Goal: Task Accomplishment & Management: Manage account settings

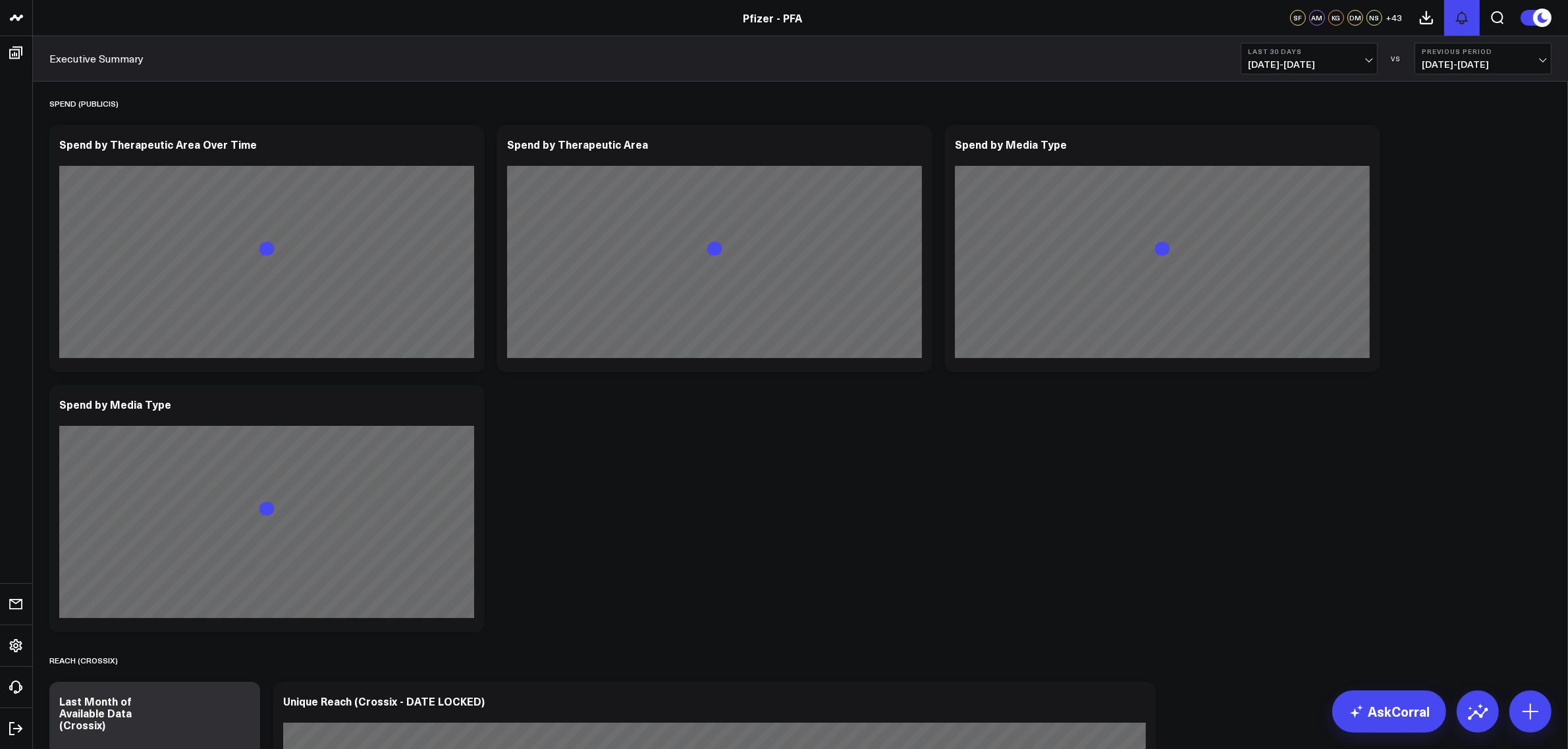
click at [1470, 21] on button at bounding box center [1462, 17] width 35 height 35
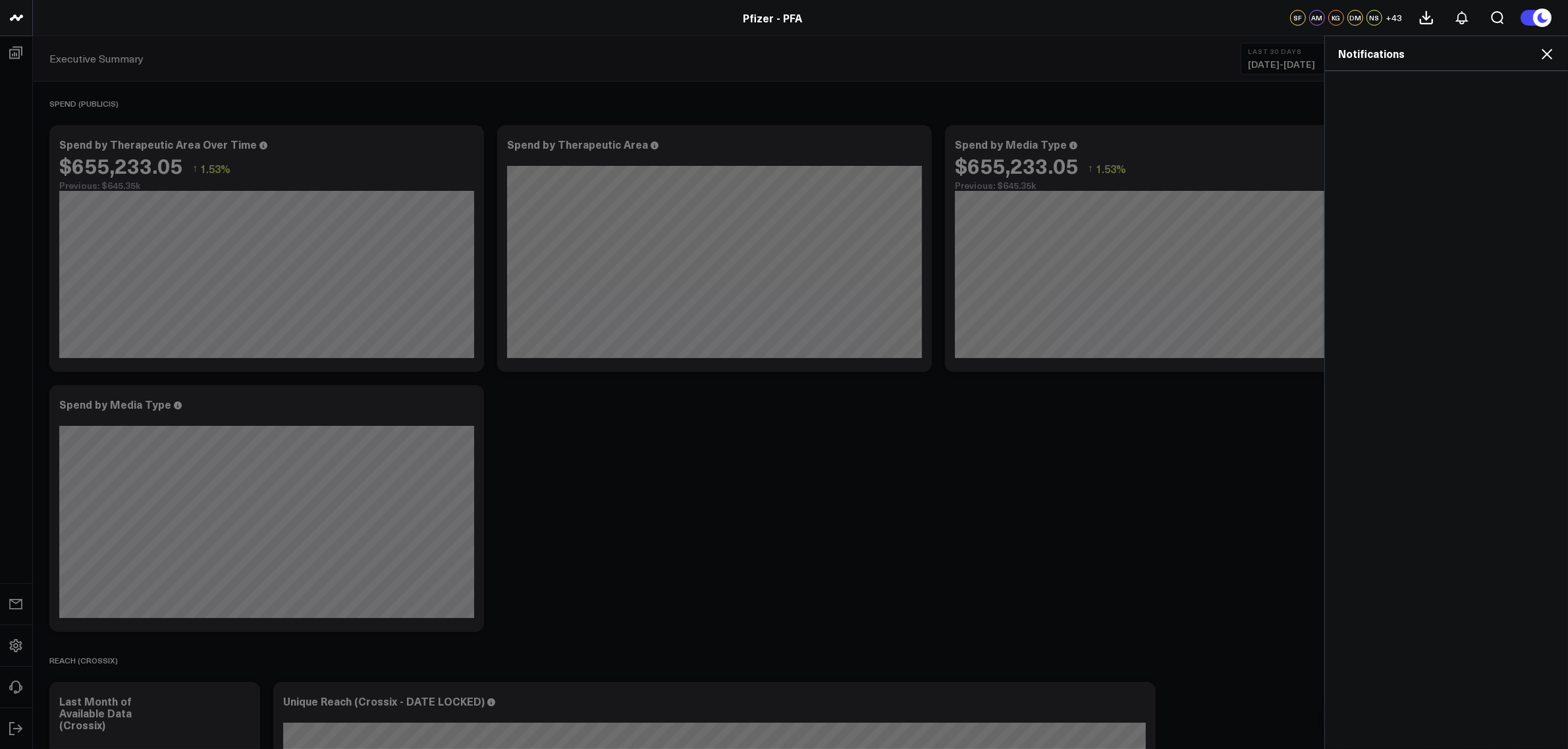
click at [1549, 63] on div "Notifications" at bounding box center [1447, 54] width 243 height 35
click at [1549, 54] on icon at bounding box center [1547, 54] width 16 height 16
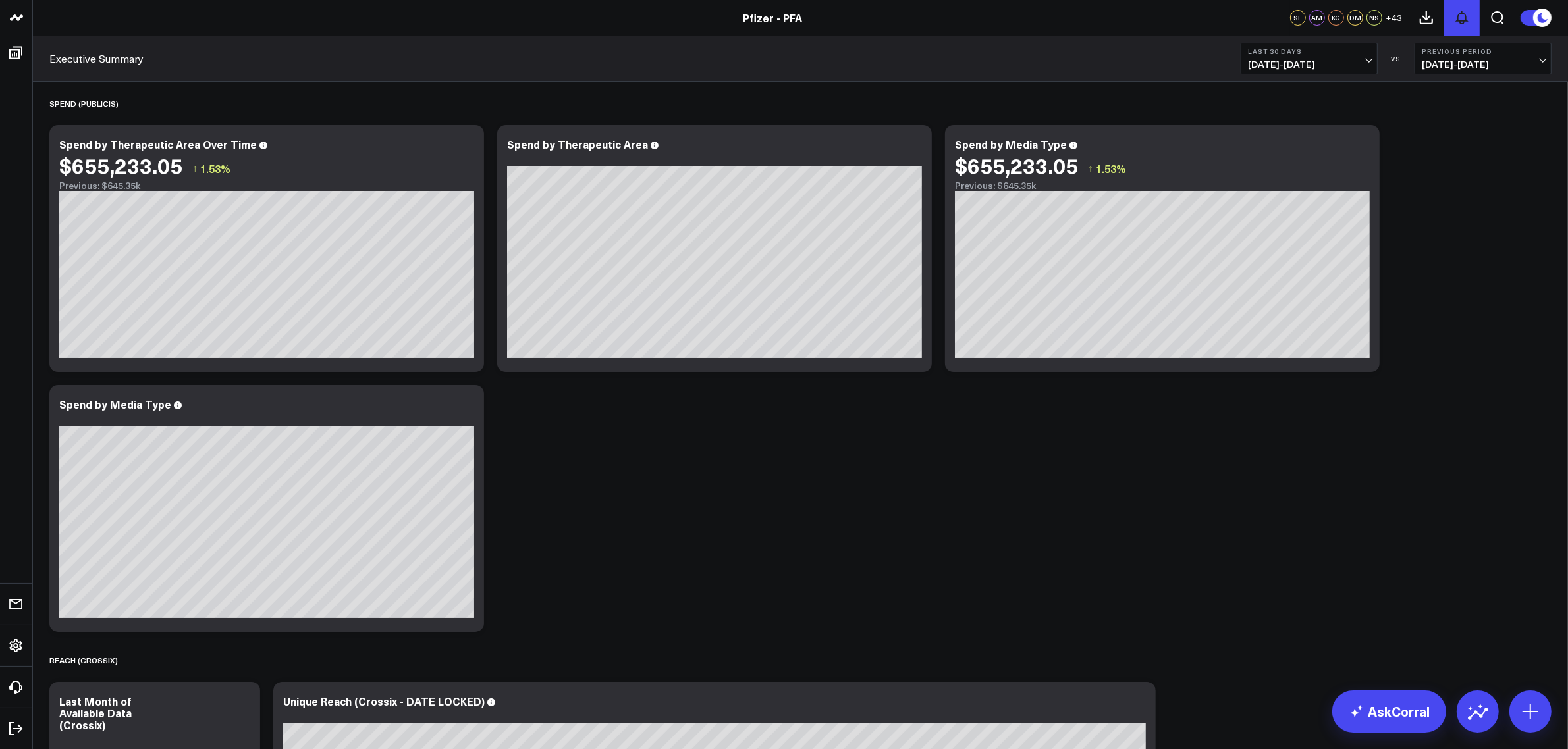
click at [1462, 18] on icon at bounding box center [1462, 17] width 16 height 16
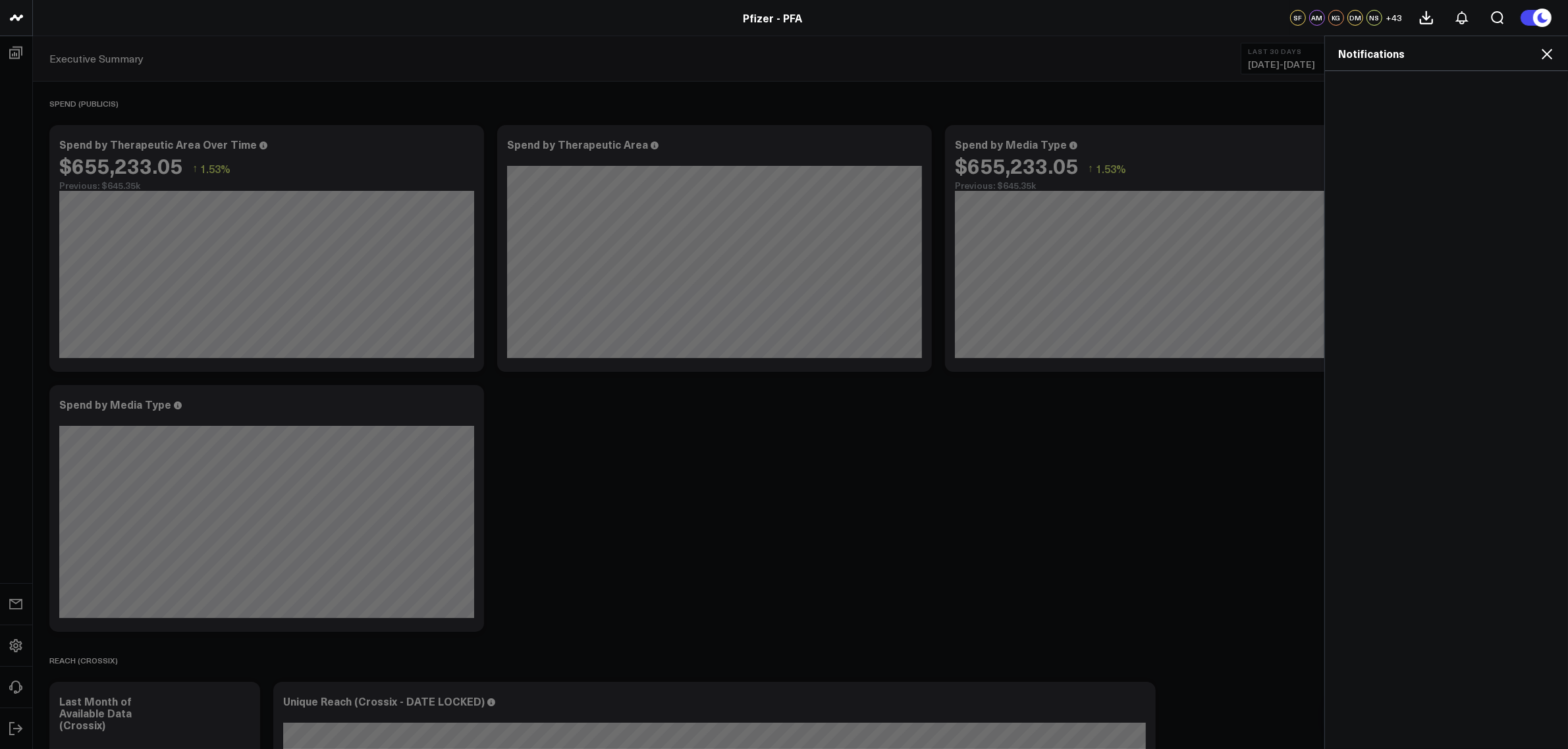
click at [1117, 30] on header "Pfizer - VaxAssist Pfizer - PFA Pfizer - VaxAssist 25-26 Pfizer - PFA SF AM KG …" at bounding box center [784, 18] width 1568 height 36
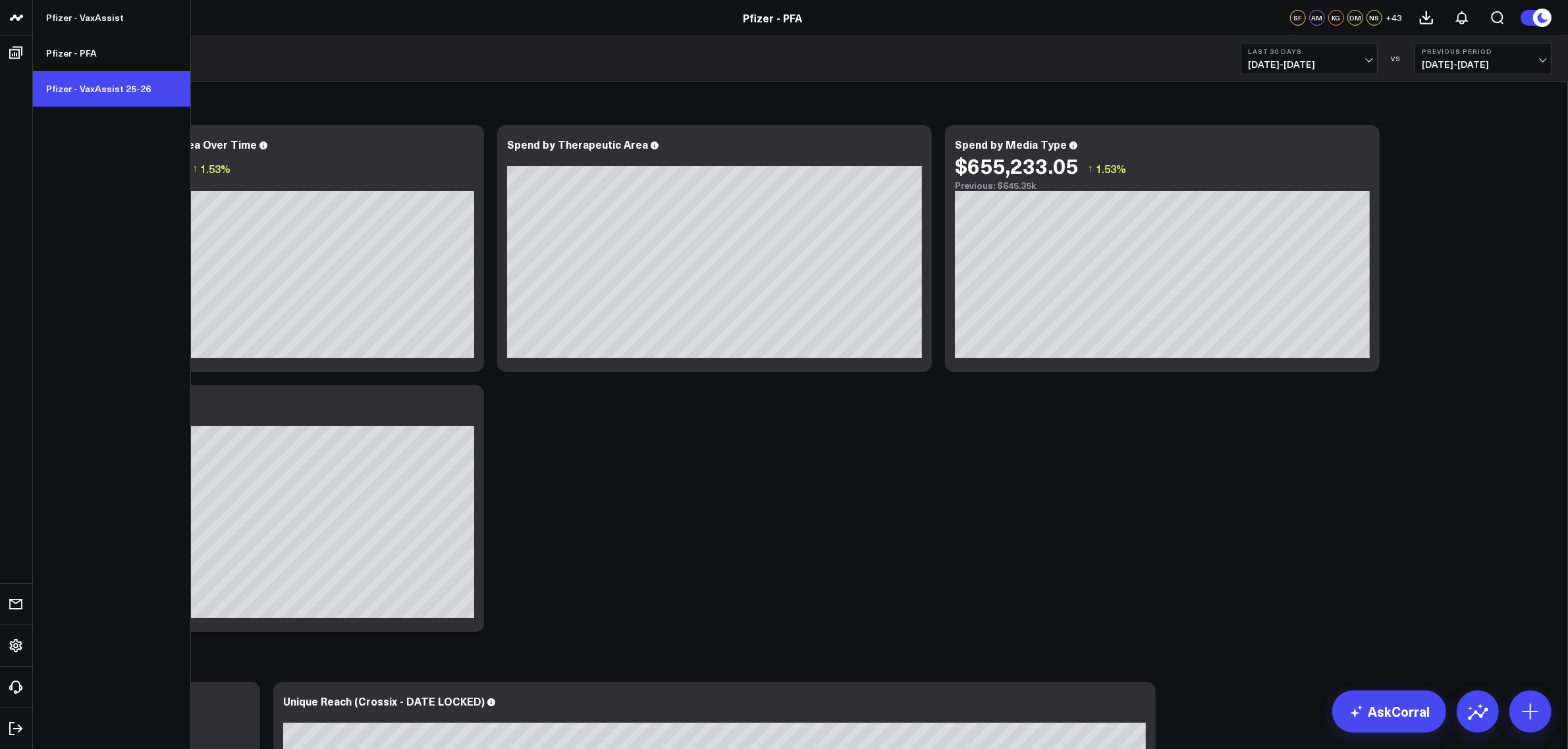
click at [84, 90] on link "Pfizer - VaxAssist 25-26" at bounding box center [111, 88] width 158 height 35
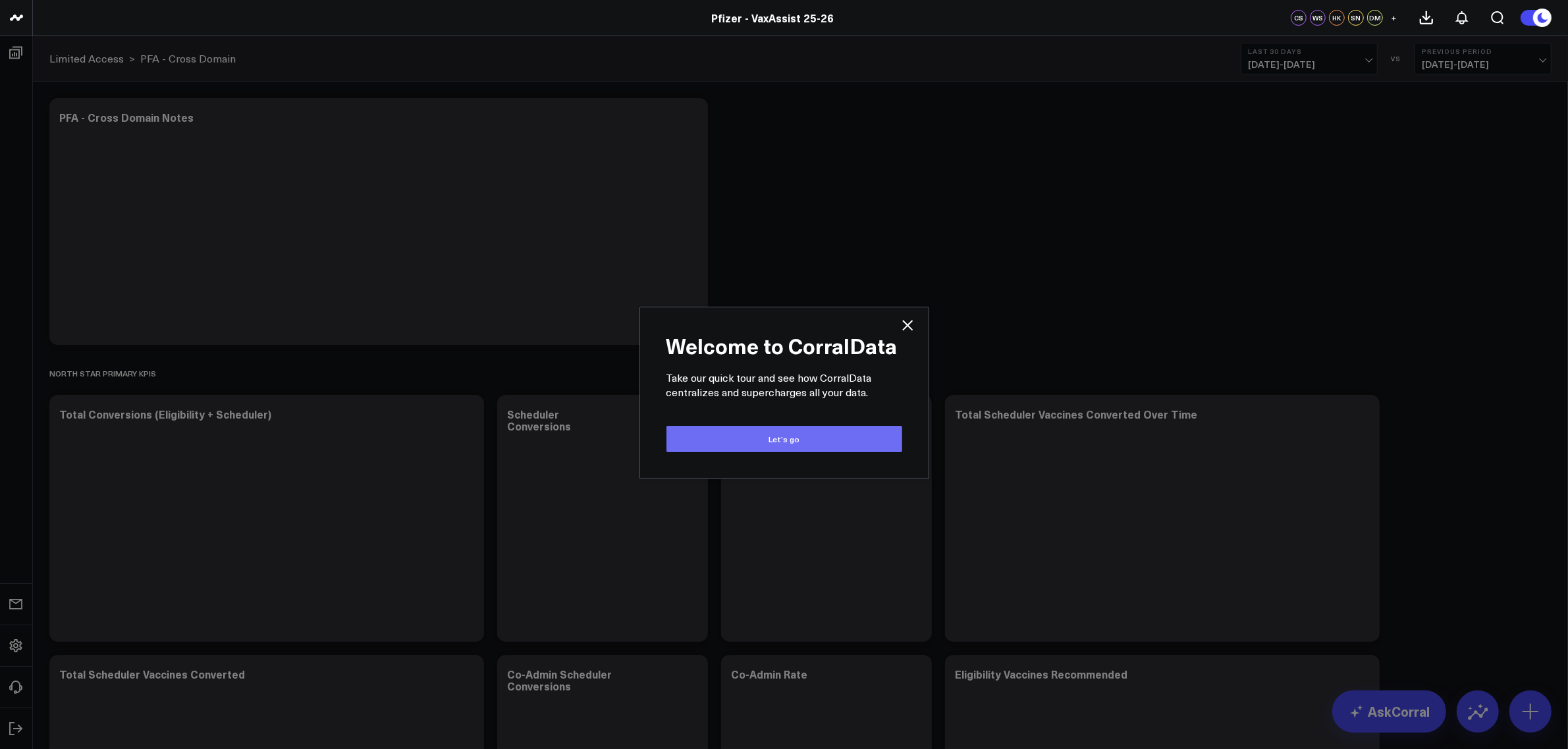
click at [794, 439] on button "Let’s go" at bounding box center [785, 439] width 236 height 26
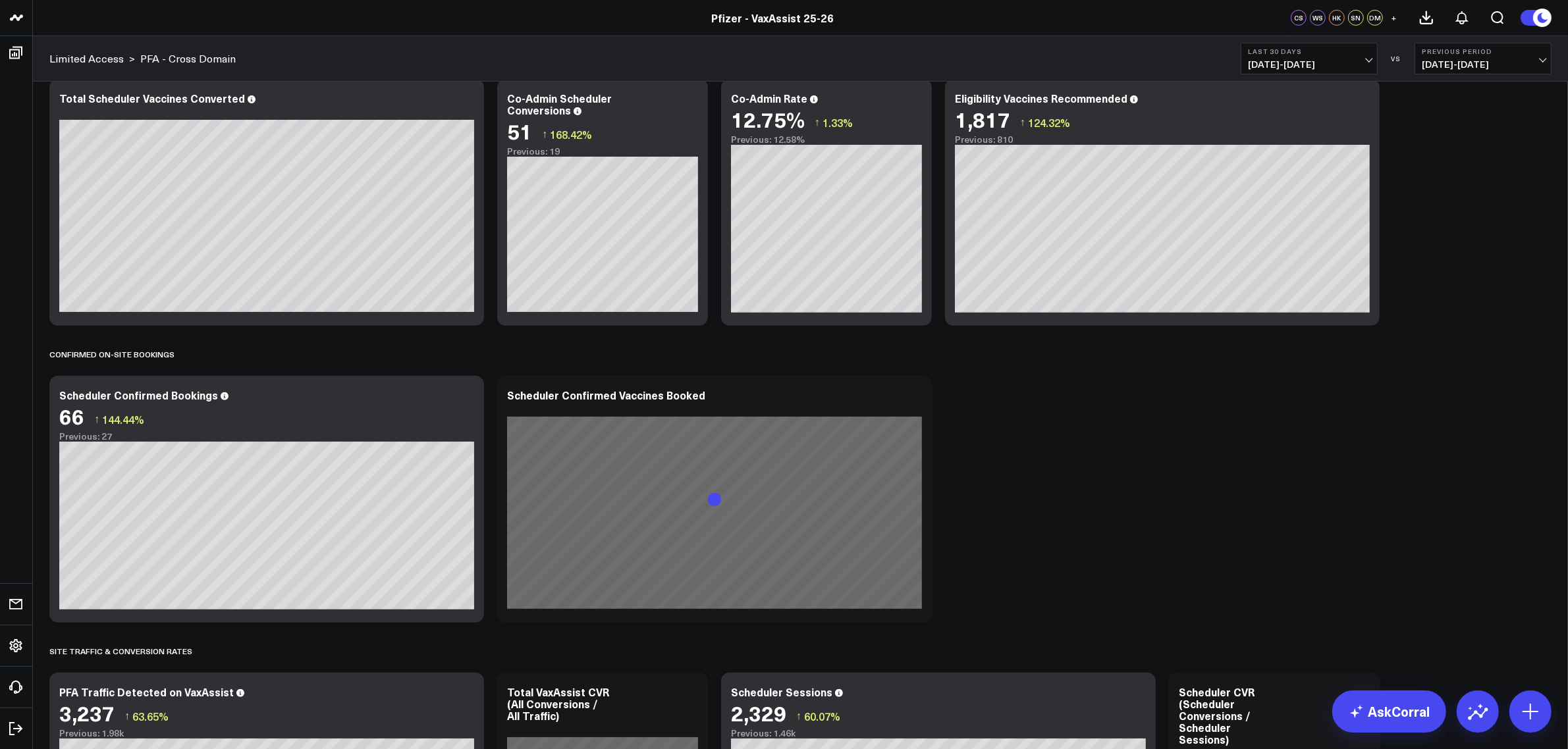
scroll to position [658, 0]
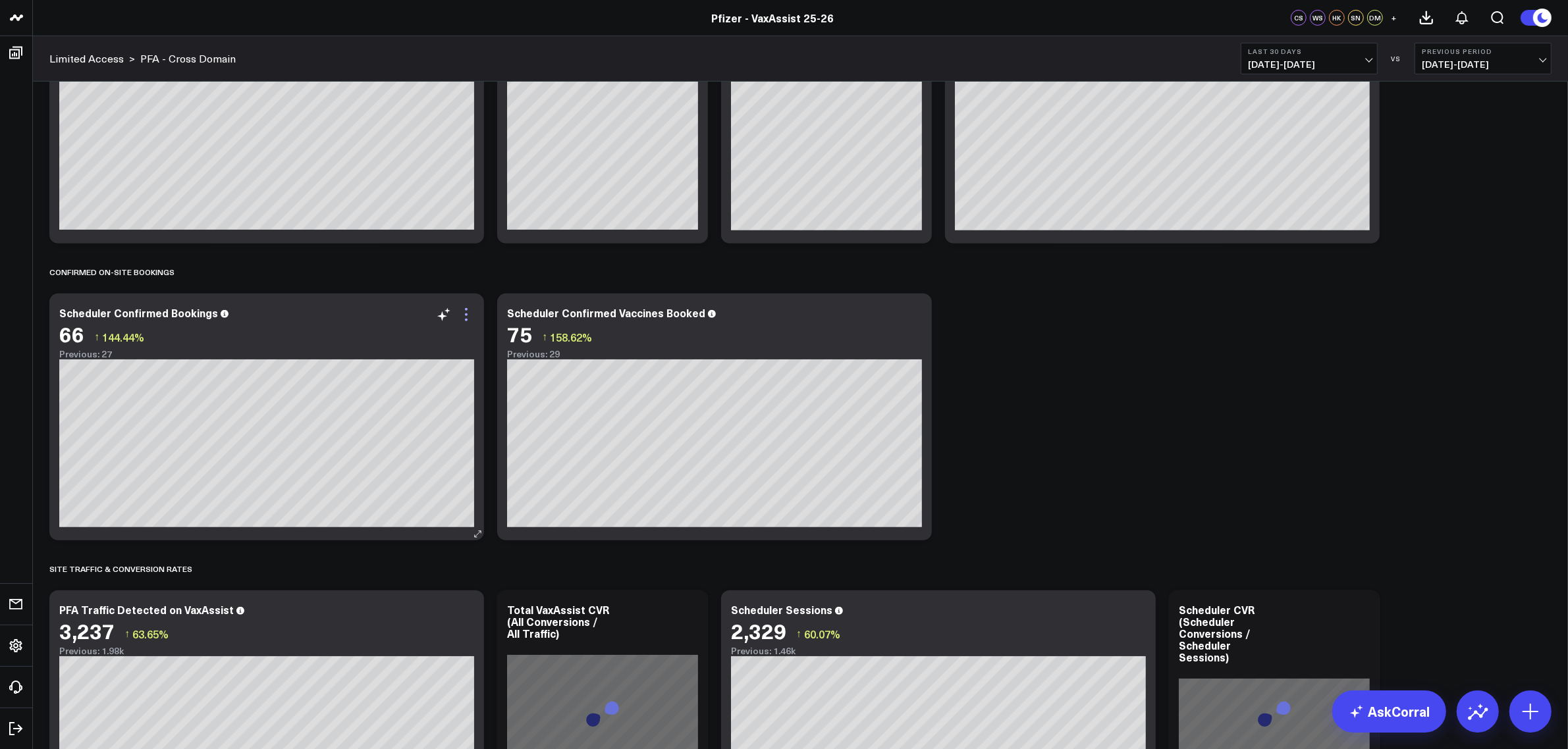
click at [470, 313] on icon at bounding box center [465, 314] width 16 height 16
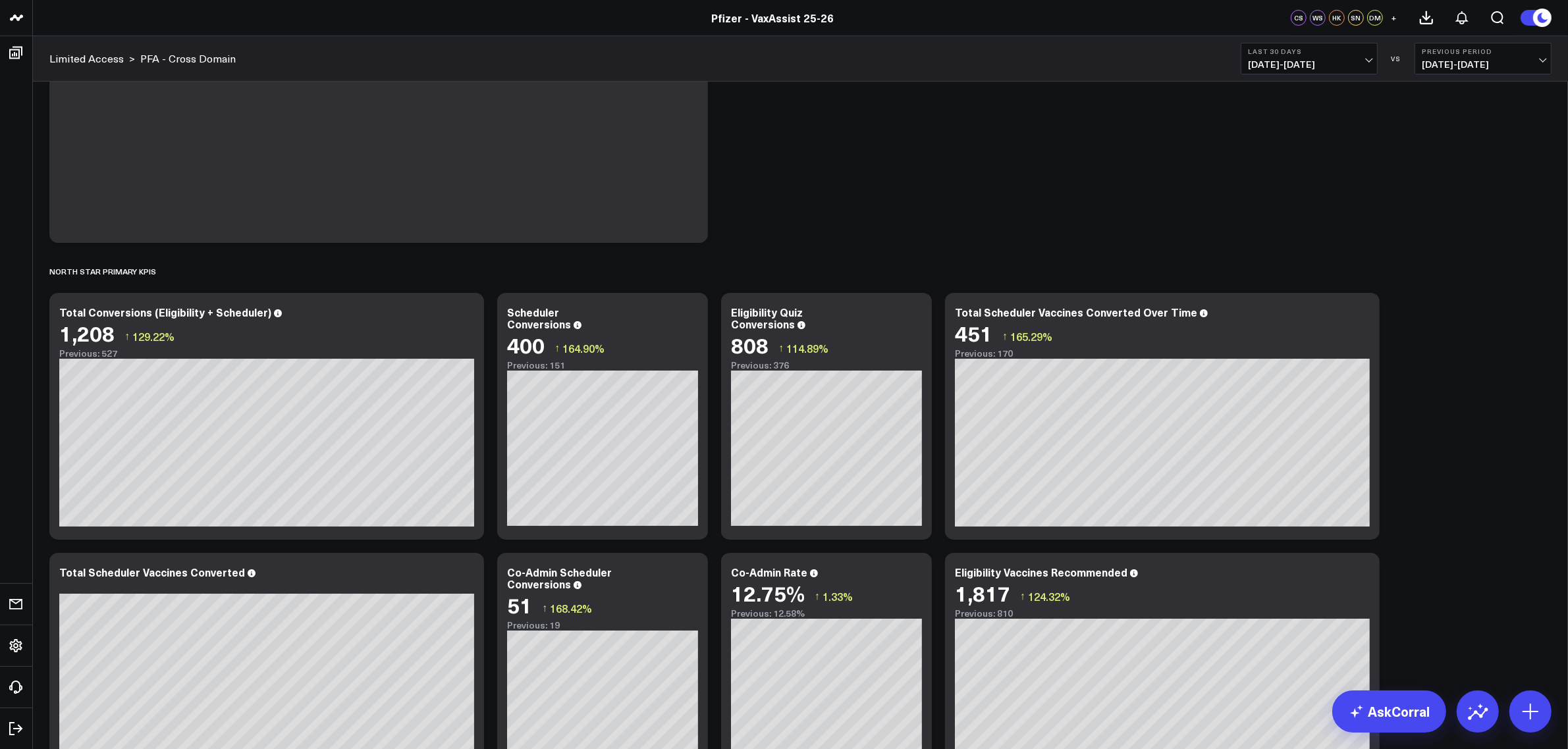
scroll to position [0, 0]
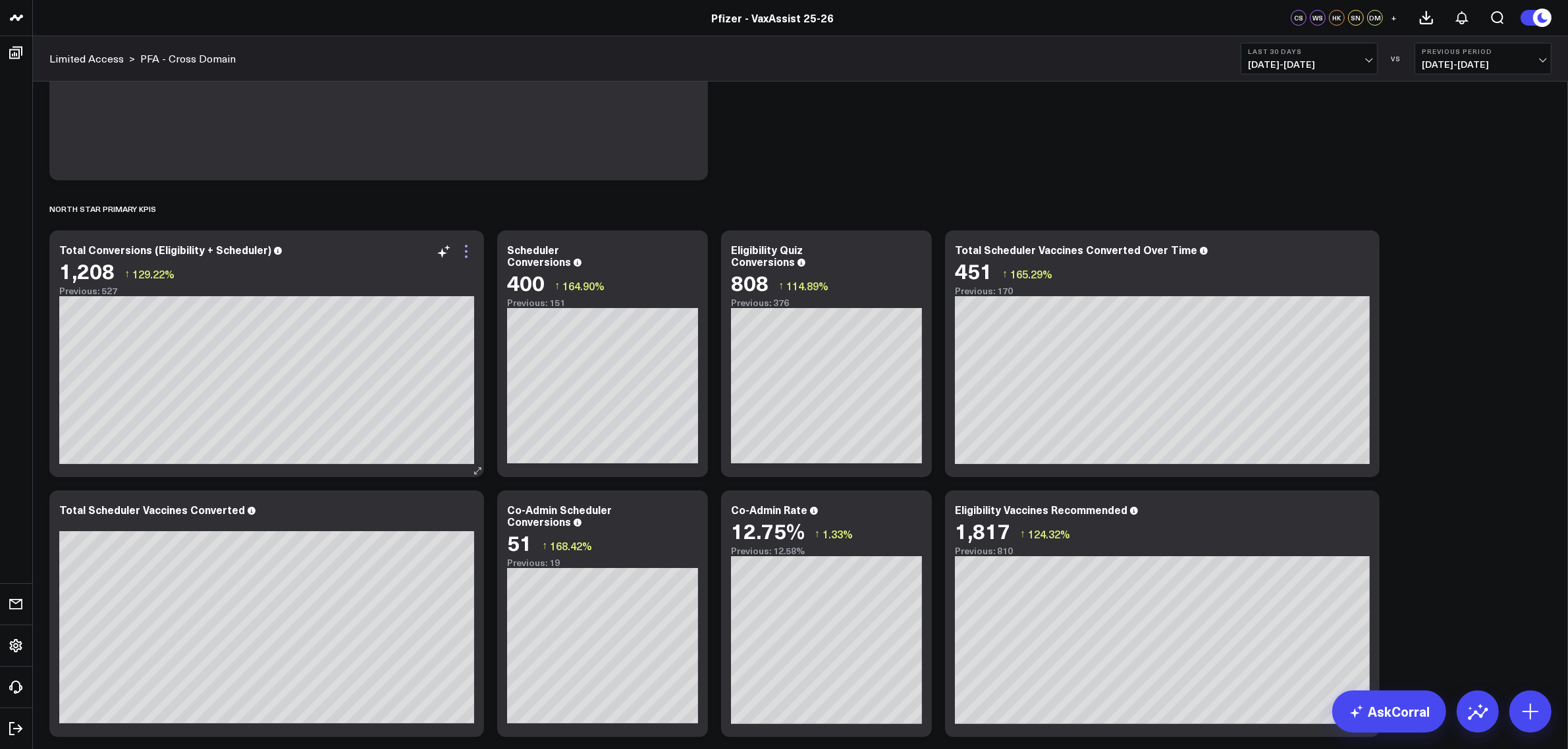
click at [462, 248] on icon at bounding box center [465, 251] width 16 height 16
click at [871, 205] on div "North Star Primary KPIs" at bounding box center [801, 209] width 1502 height 31
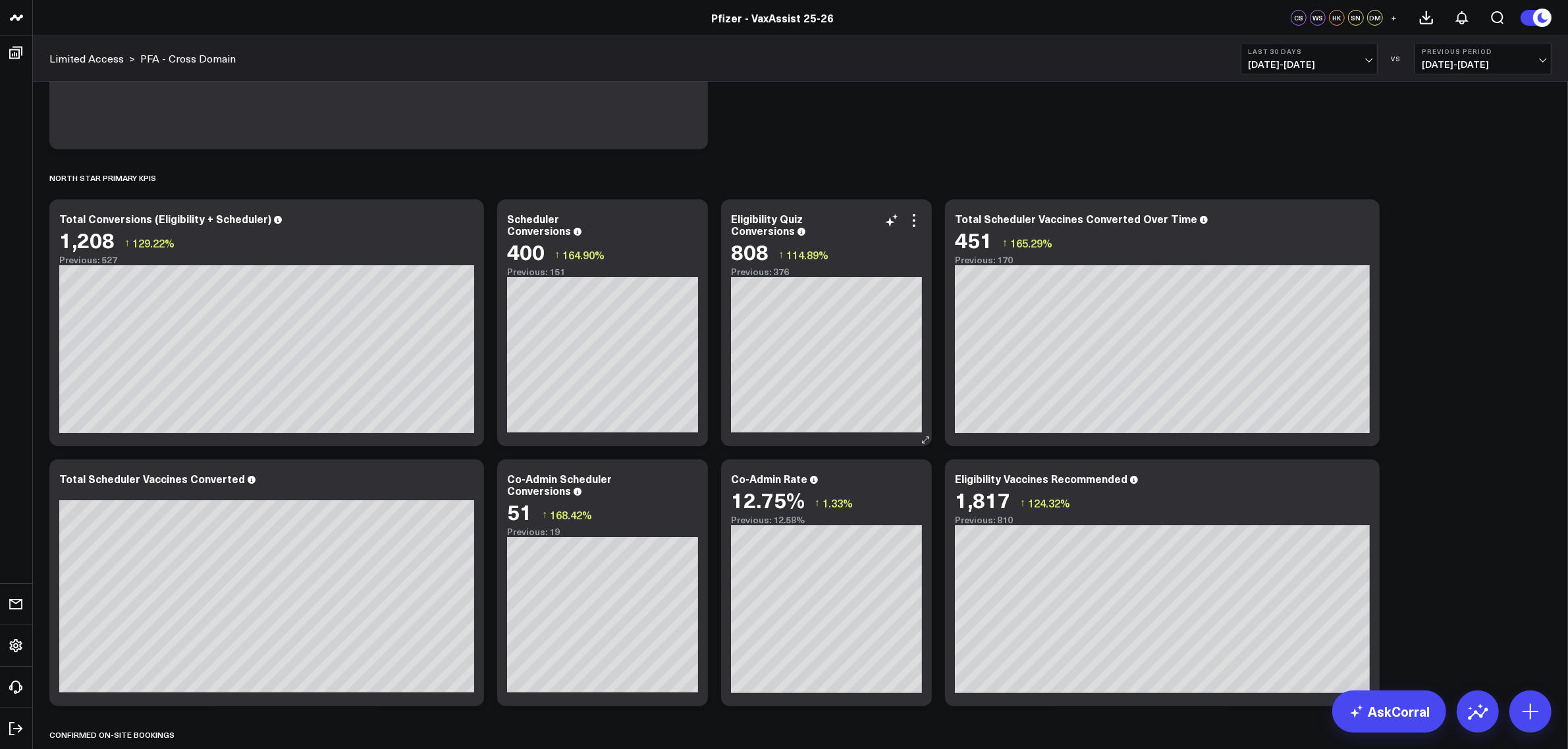
scroll to position [247, 0]
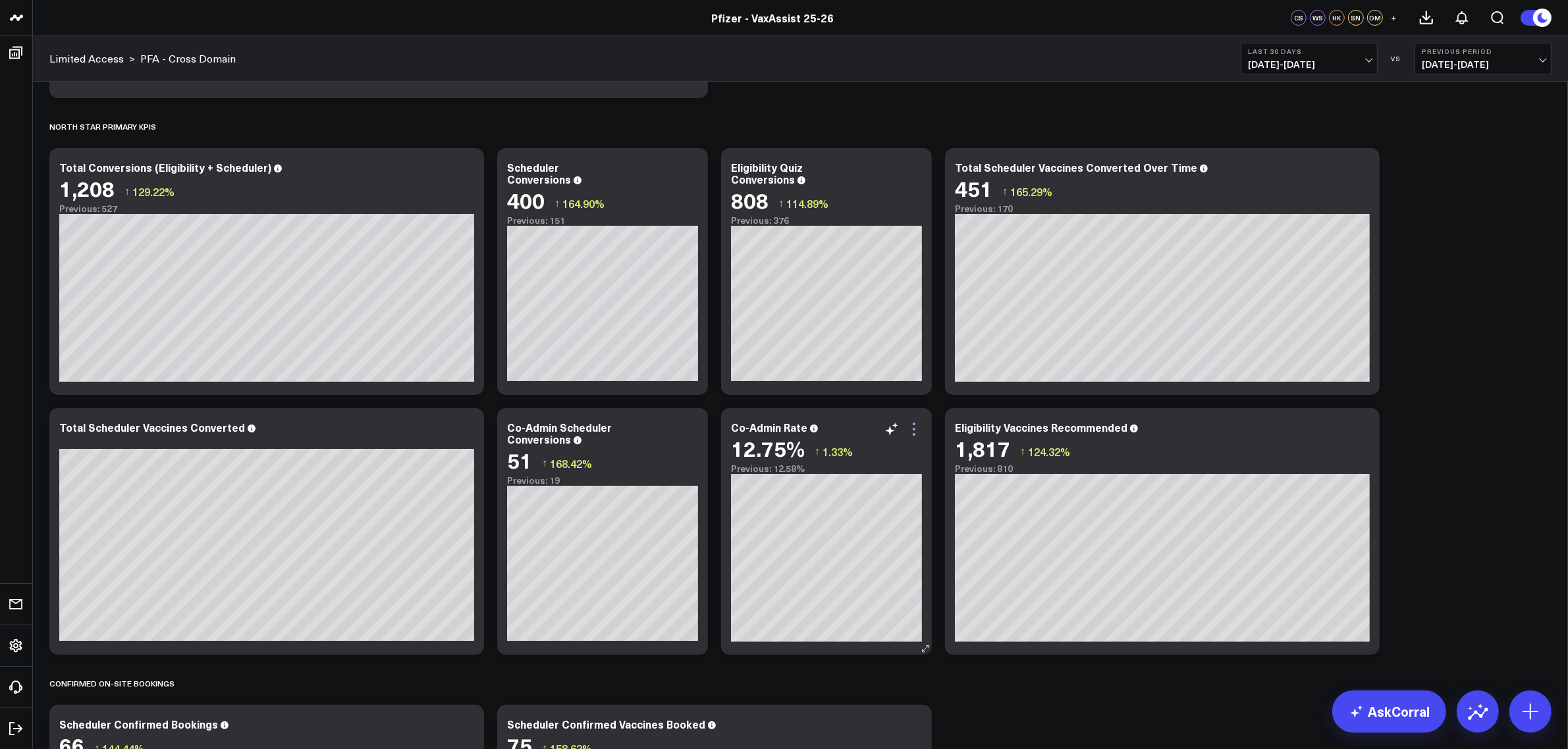
click at [920, 433] on icon at bounding box center [914, 429] width 16 height 16
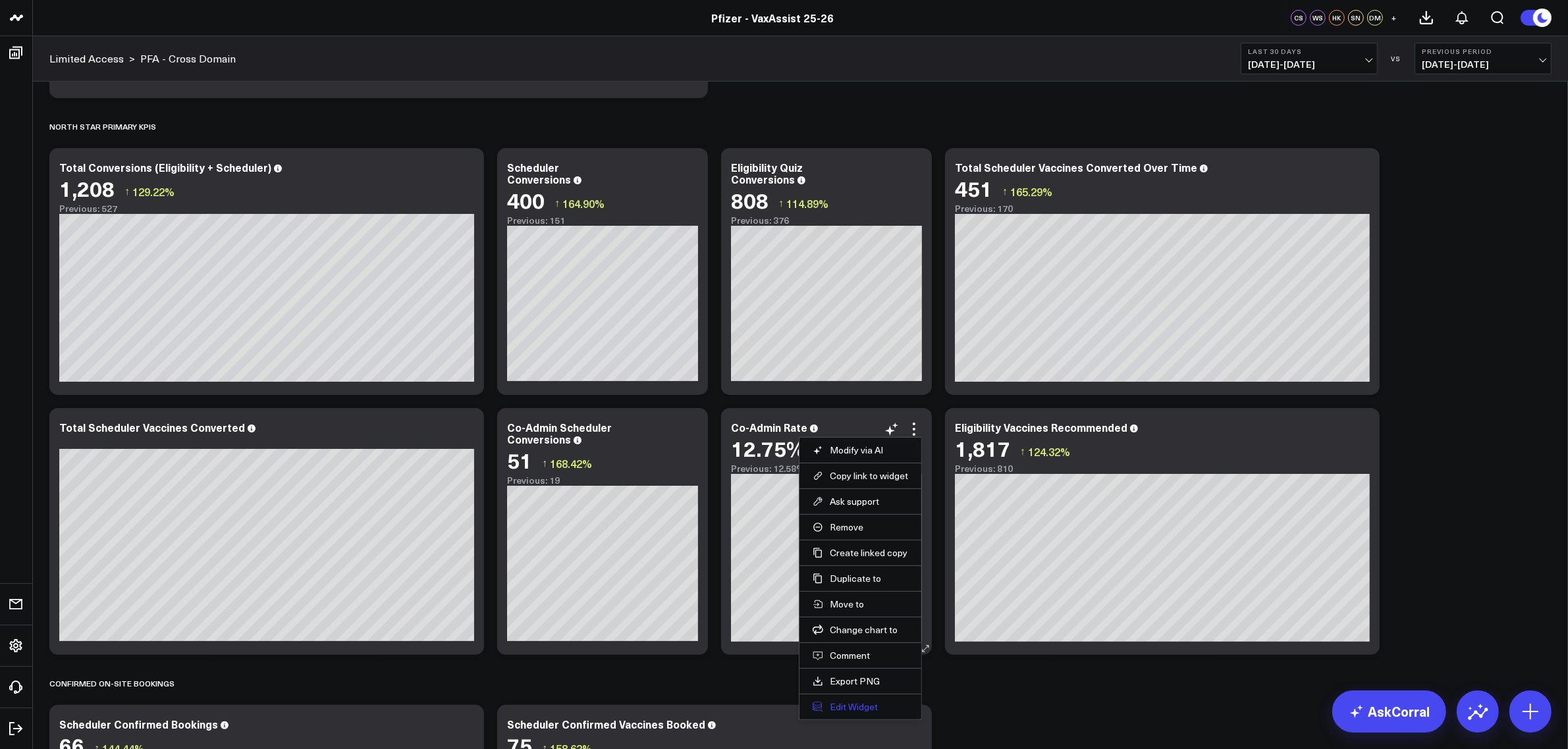
click at [825, 709] on button "Edit Widget" at bounding box center [861, 707] width 96 height 12
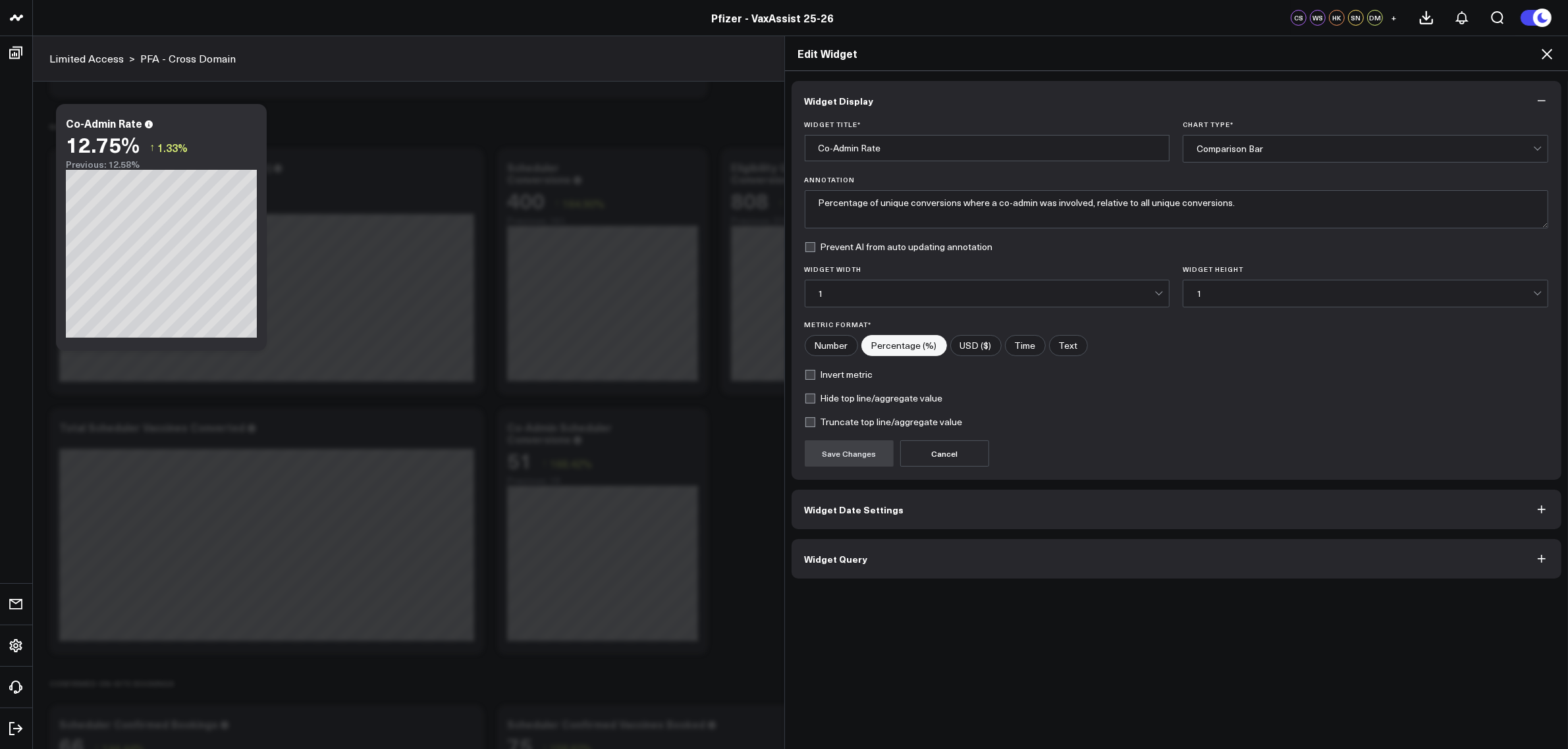
click at [1539, 558] on icon "button" at bounding box center [1542, 559] width 13 height 13
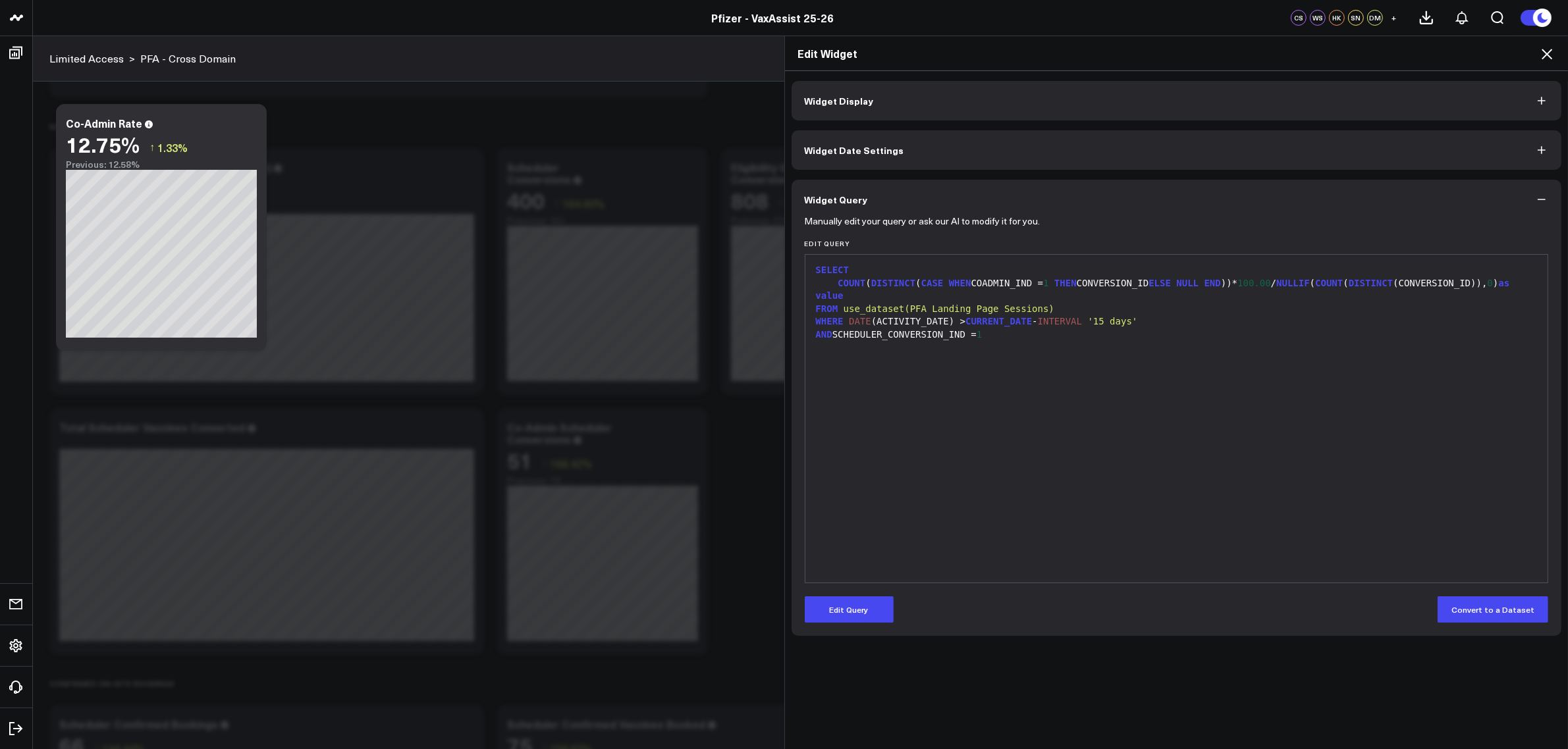
click at [1545, 50] on icon at bounding box center [1547, 54] width 16 height 16
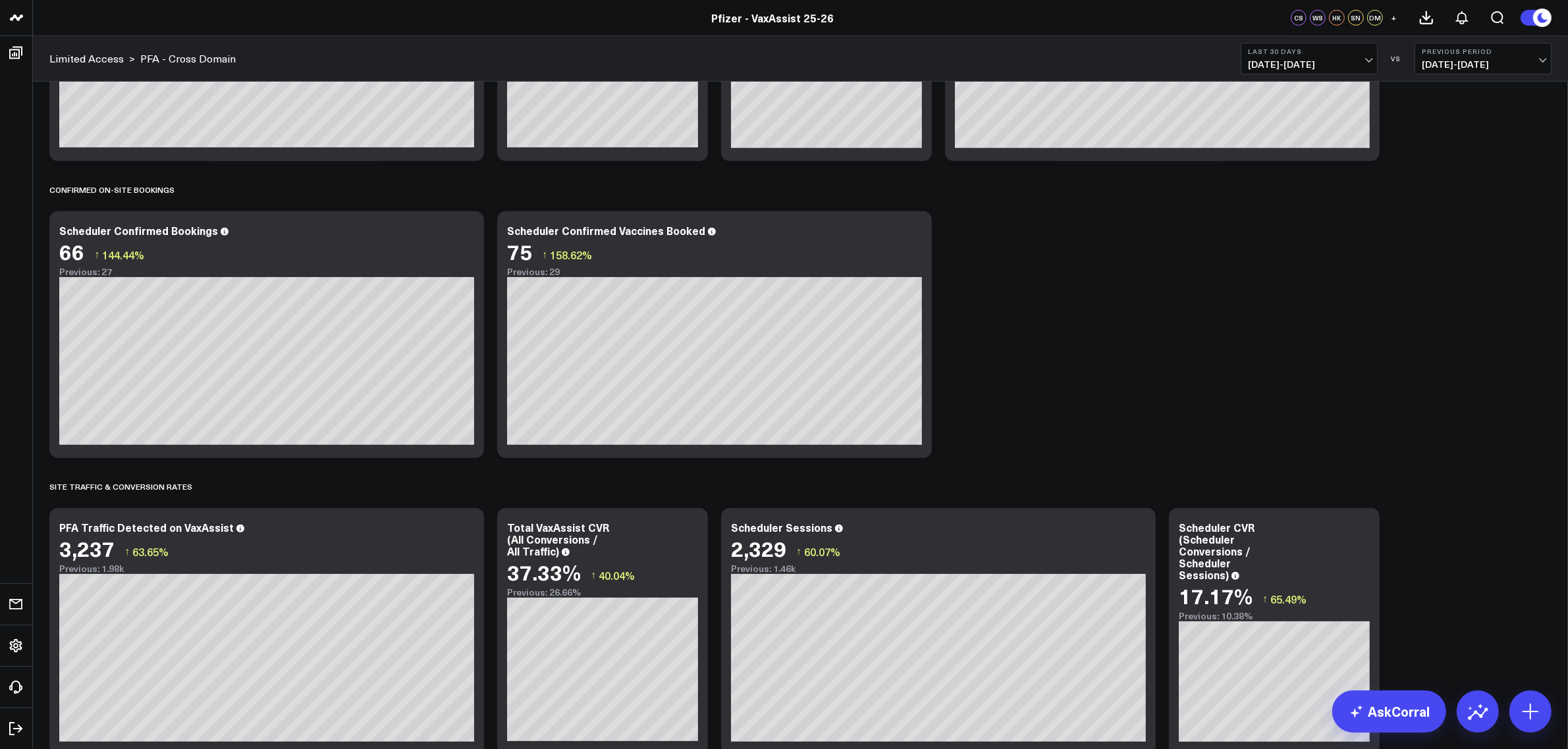
scroll to position [247, 0]
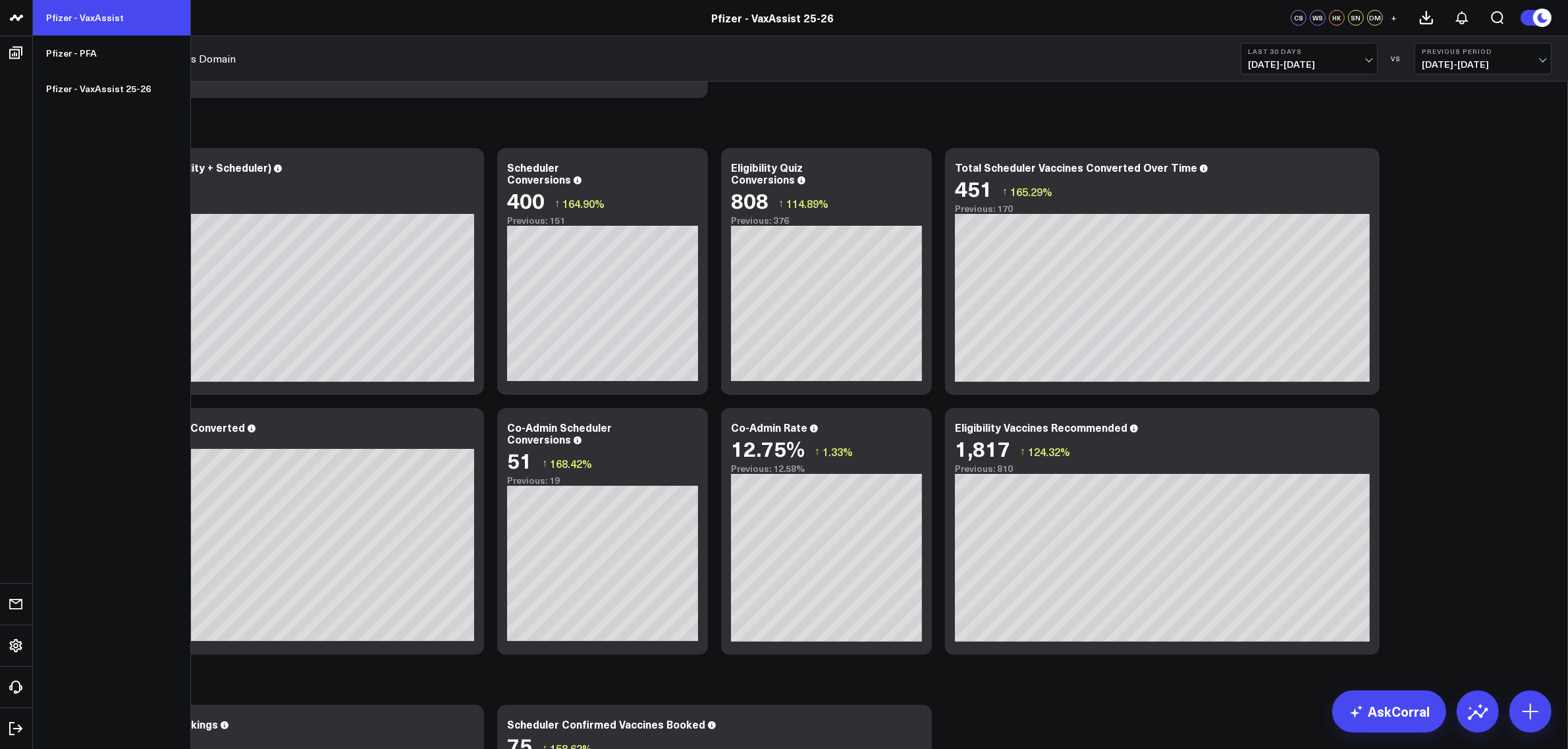
click at [100, 18] on link "Pfizer - VaxAssist" at bounding box center [111, 17] width 158 height 35
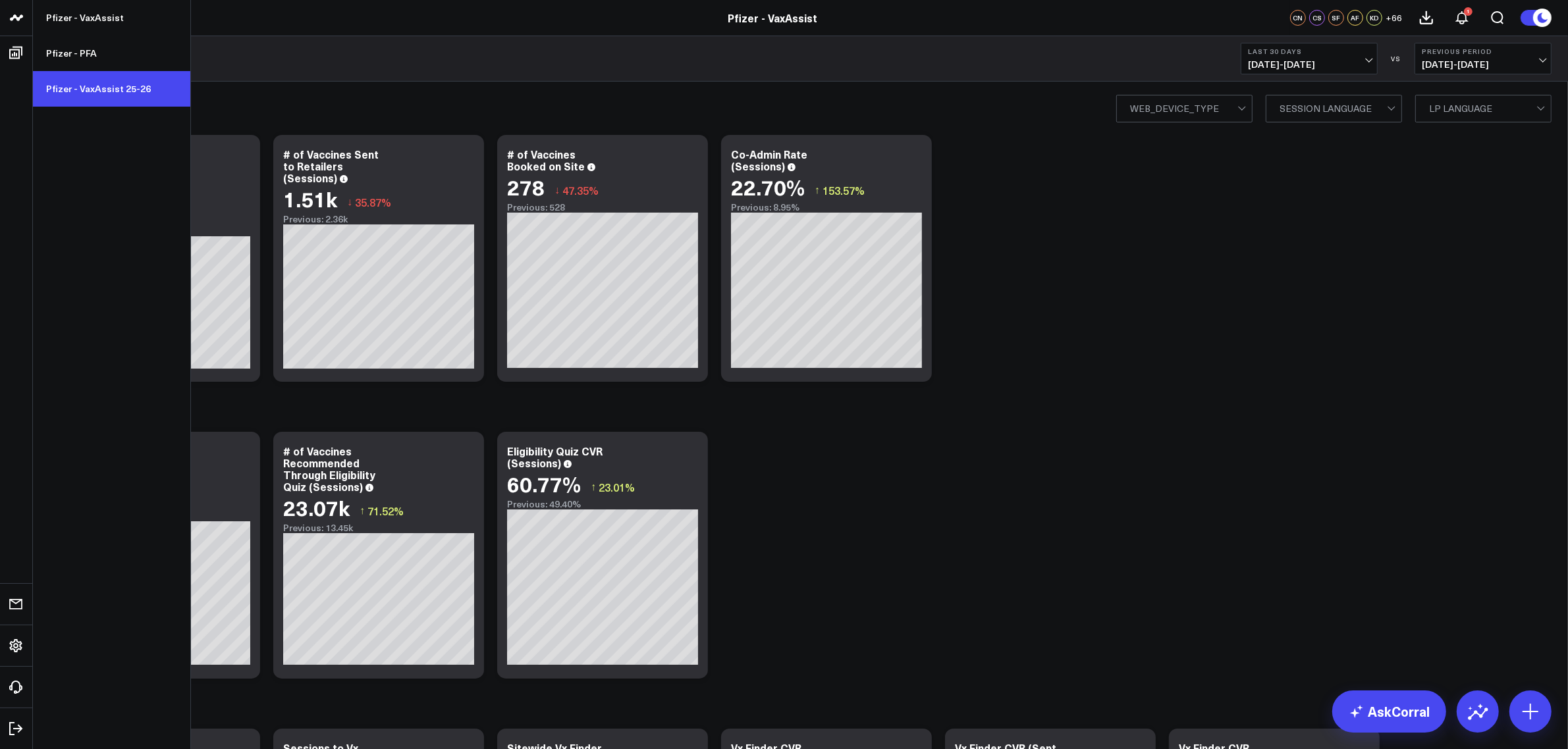
click at [106, 87] on link "Pfizer - VaxAssist 25-26" at bounding box center [111, 88] width 158 height 35
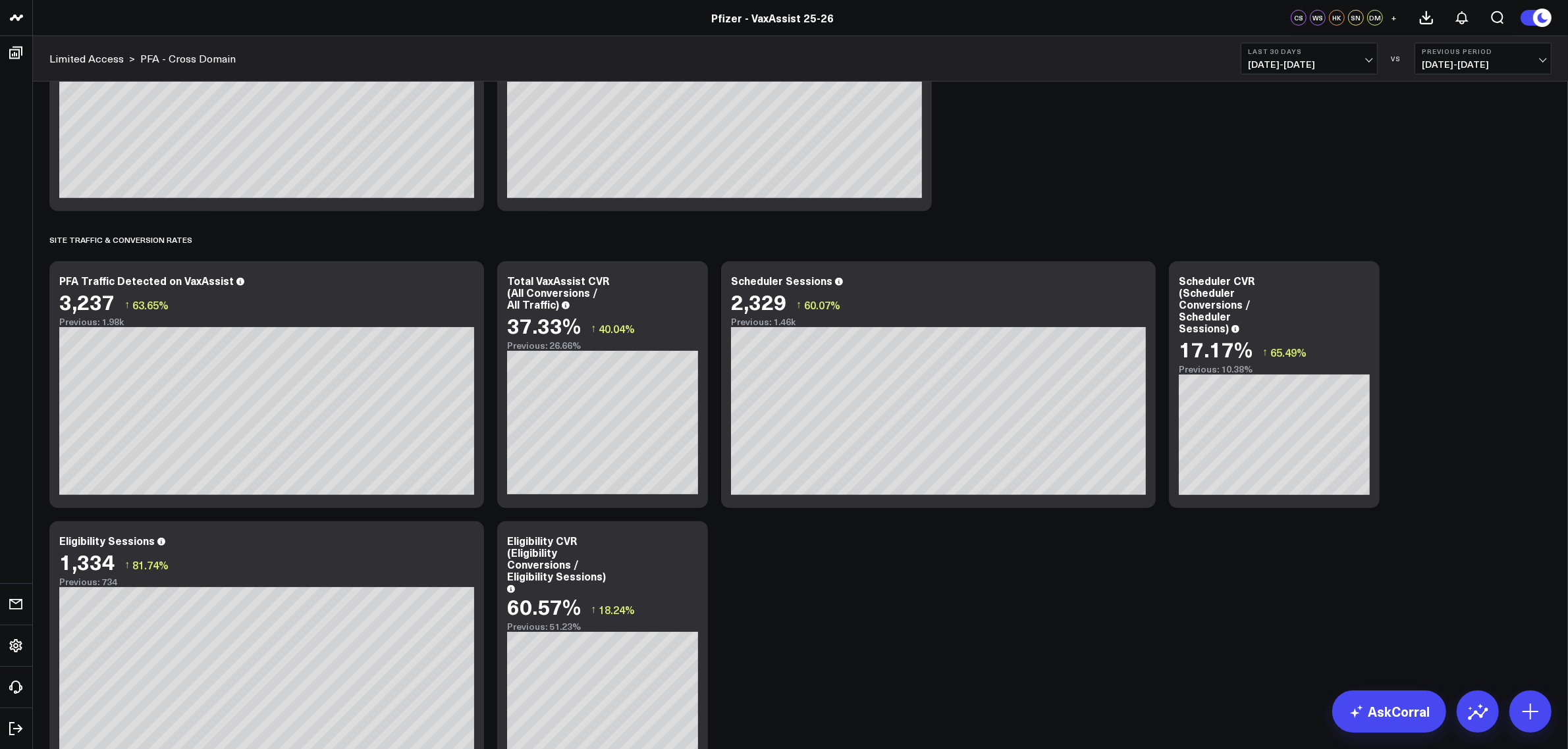
scroll to position [1070, 0]
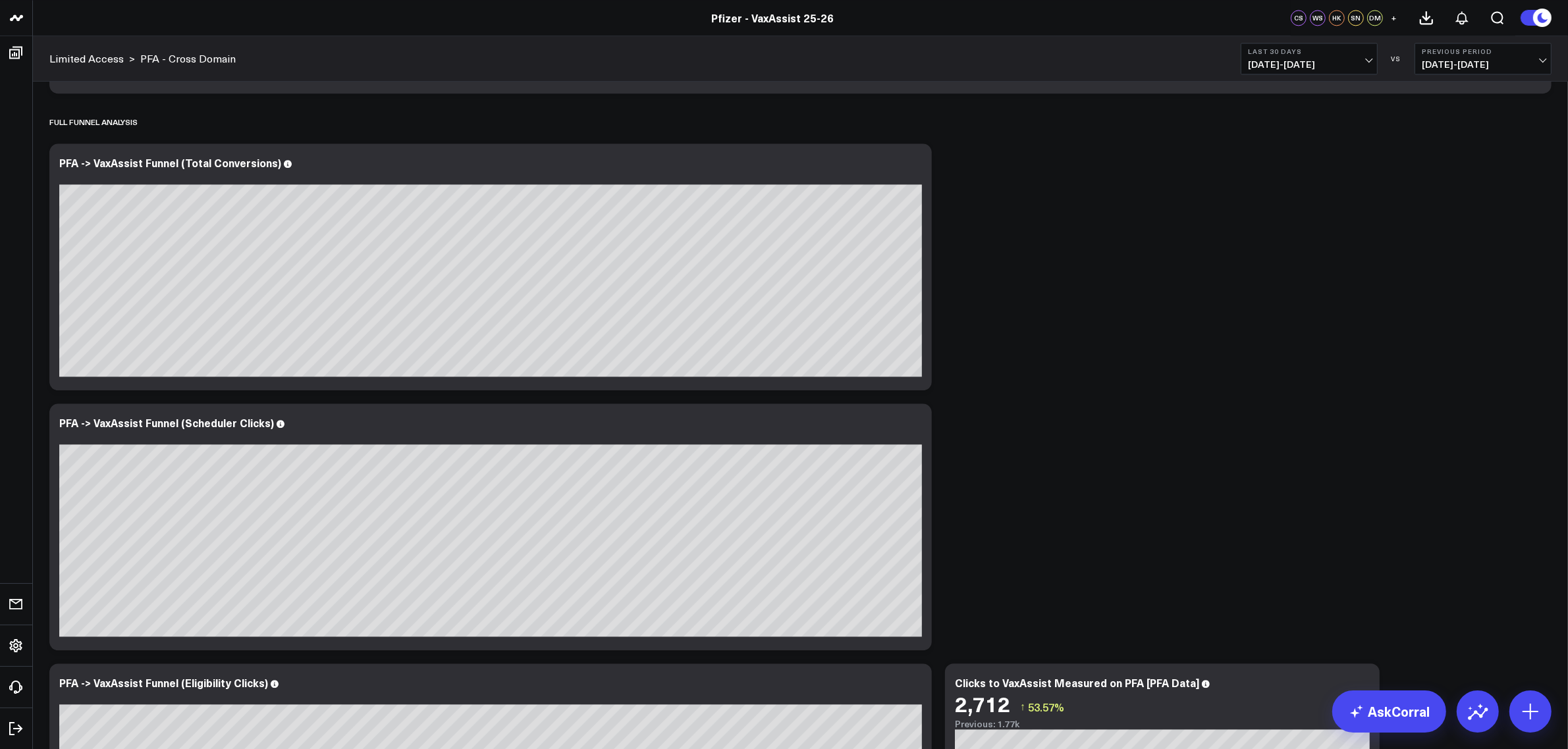
scroll to position [3778, 0]
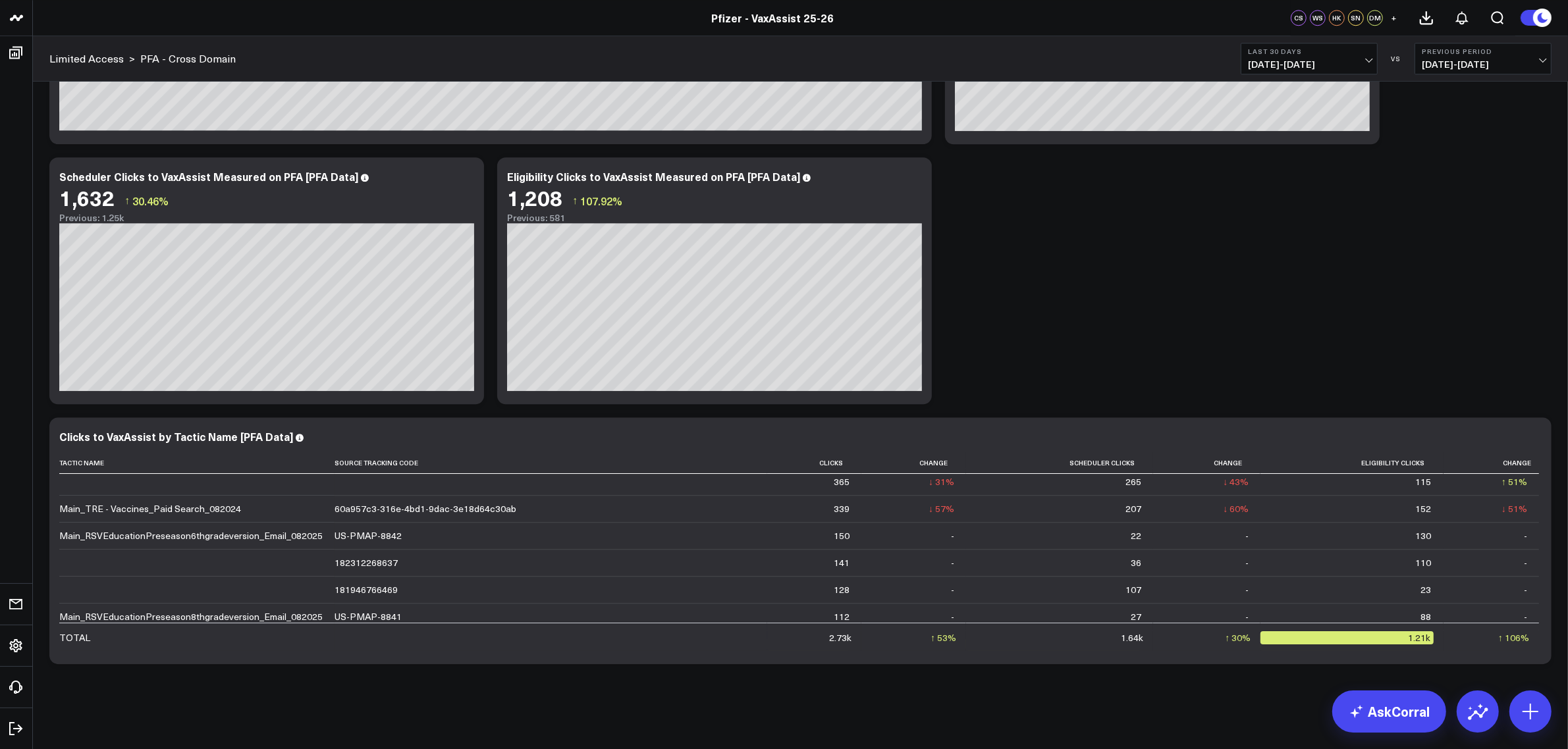
scroll to position [63, 0]
